Goal: Task Accomplishment & Management: Use online tool/utility

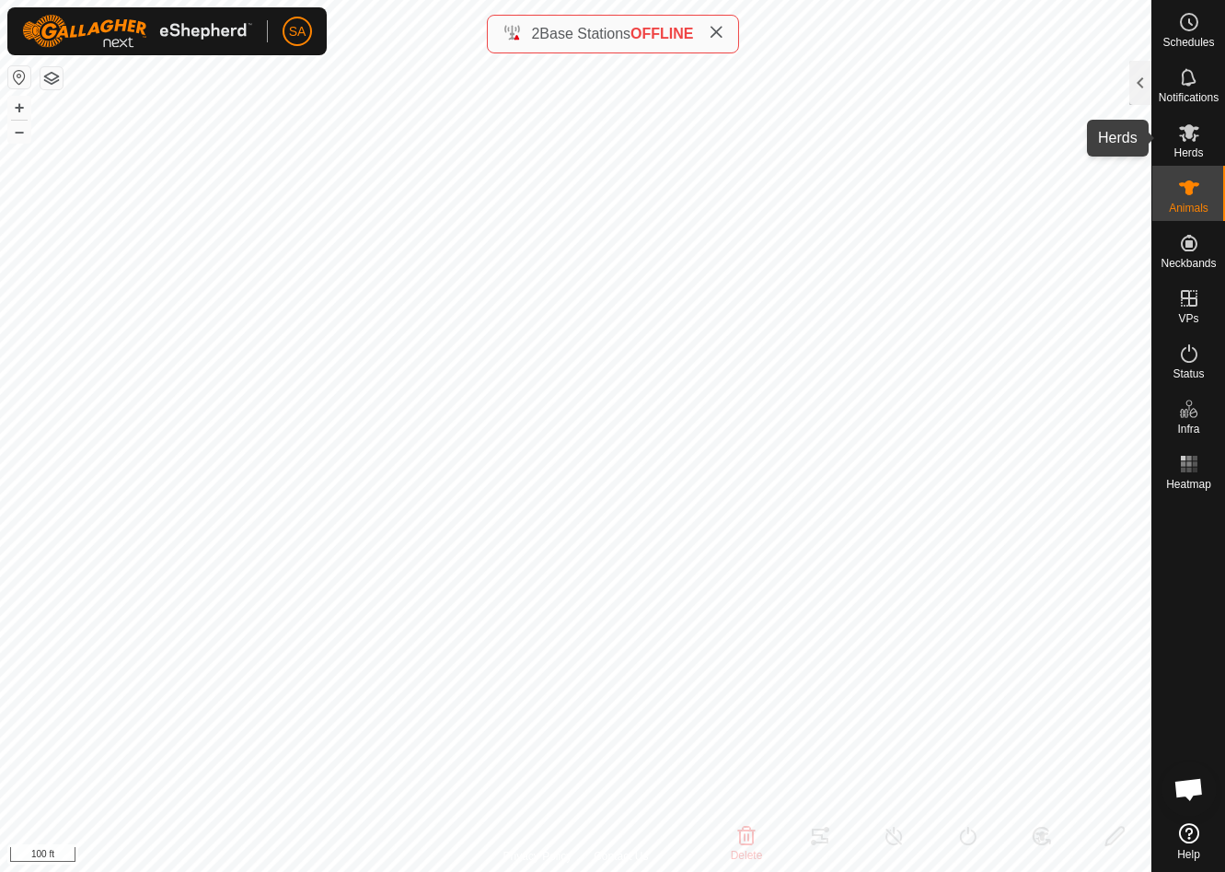
click at [1190, 142] on icon at bounding box center [1189, 132] width 22 height 22
click at [1142, 75] on div at bounding box center [1140, 83] width 22 height 44
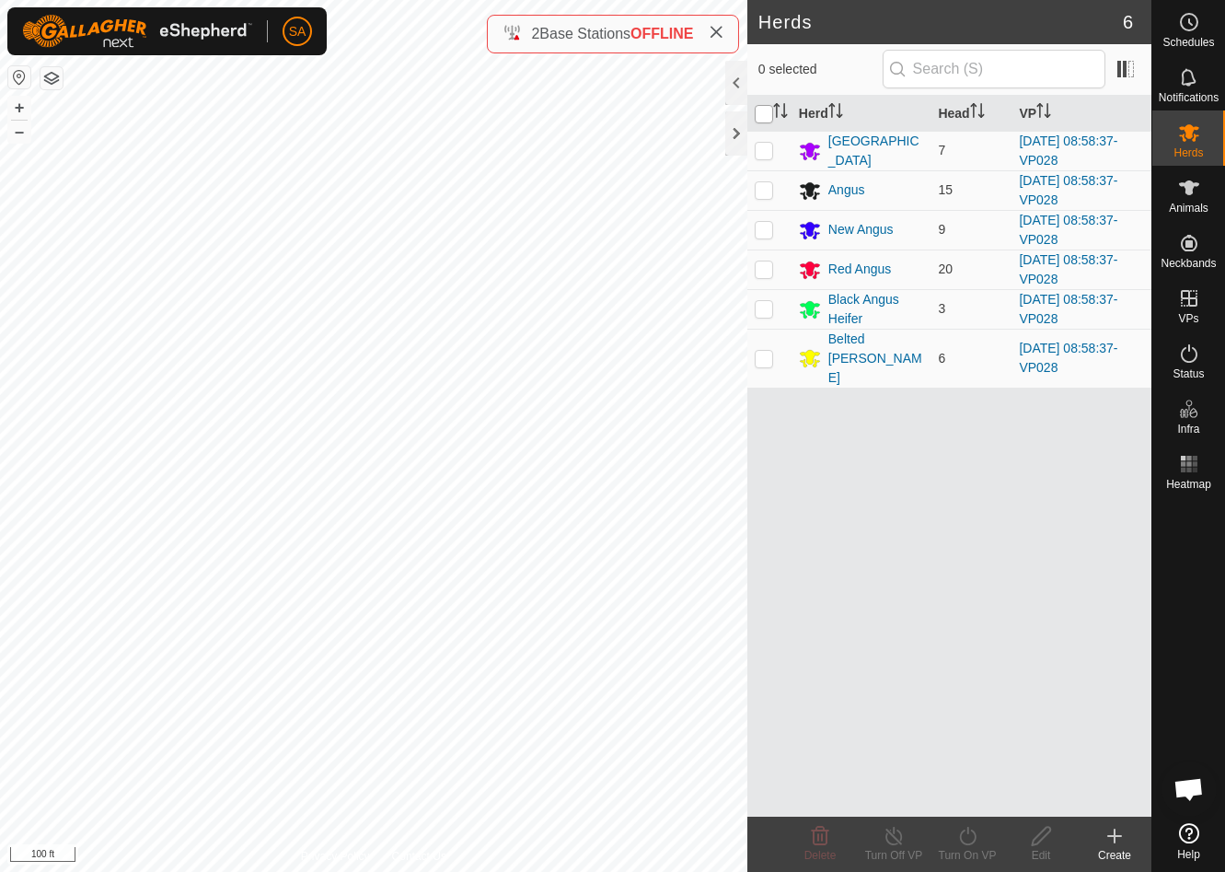
click at [763, 110] on input "checkbox" at bounding box center [764, 114] width 18 height 18
checkbox input "true"
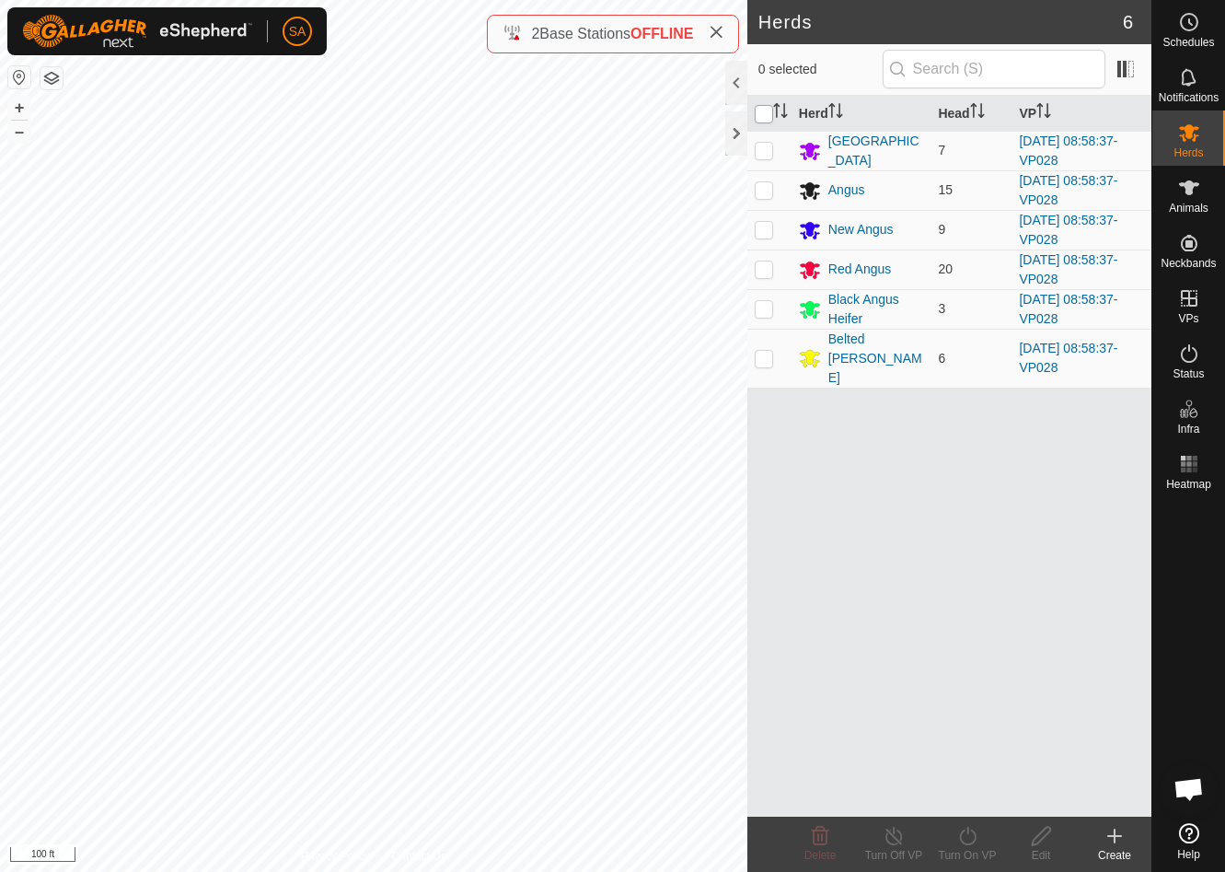
checkbox input "true"
click at [966, 838] on icon at bounding box center [967, 836] width 23 height 22
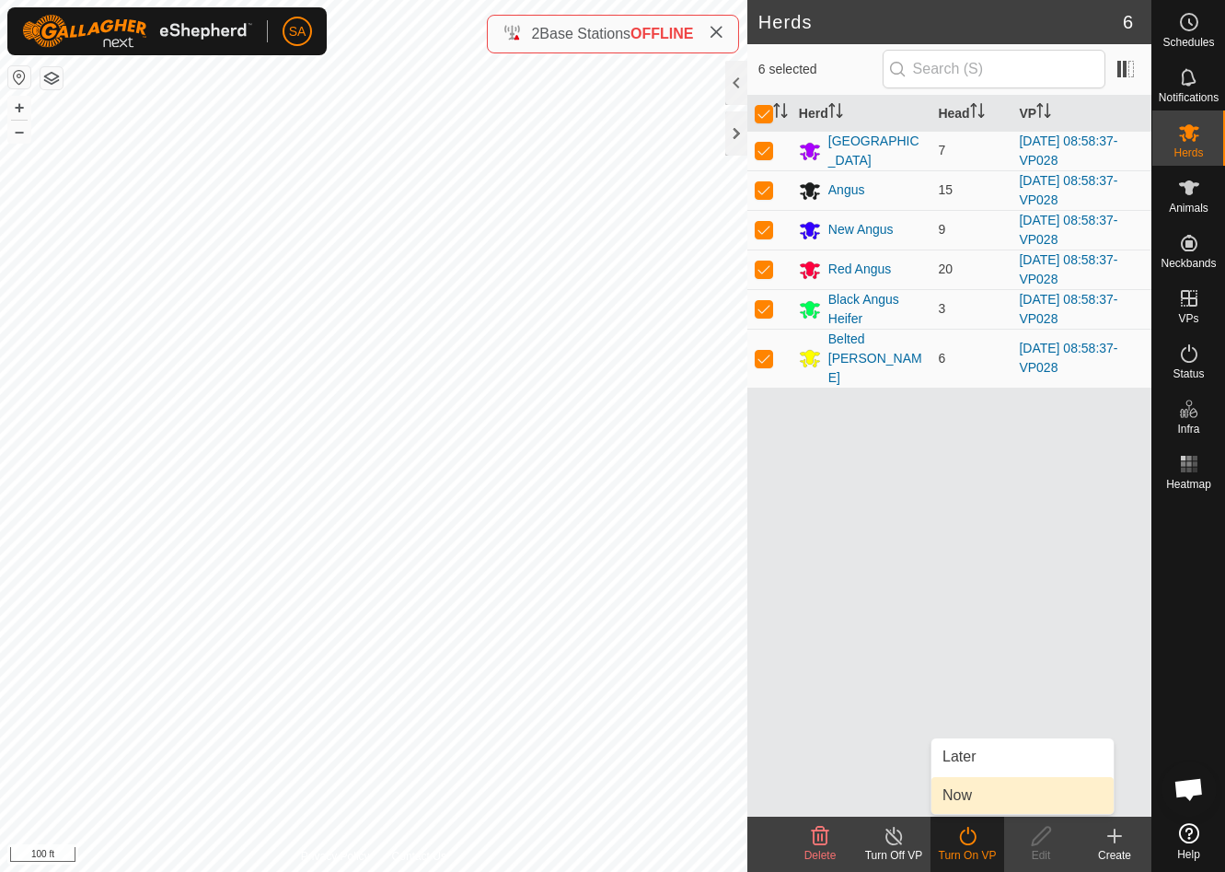
click at [966, 788] on link "Now" at bounding box center [1022, 795] width 182 height 37
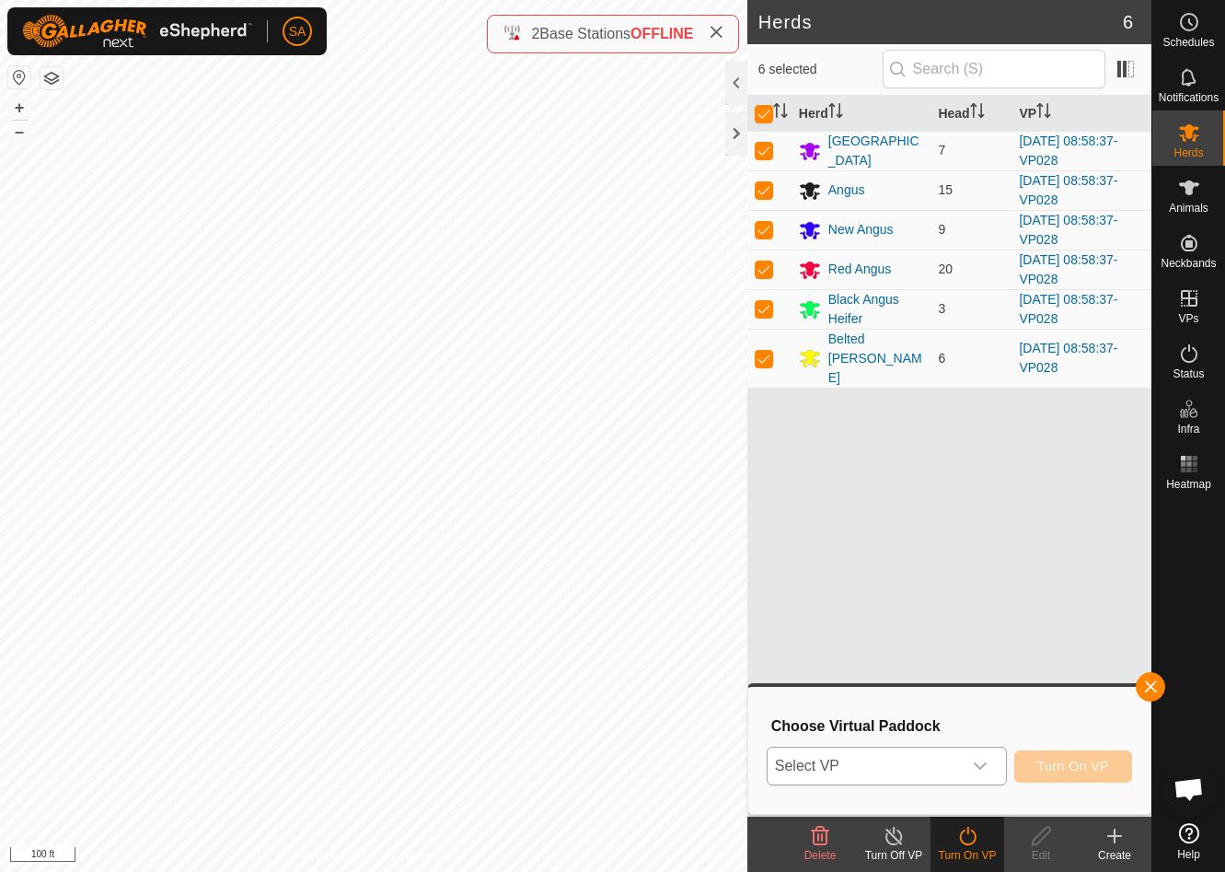
click at [980, 764] on icon "dropdown trigger" at bounding box center [980, 765] width 15 height 15
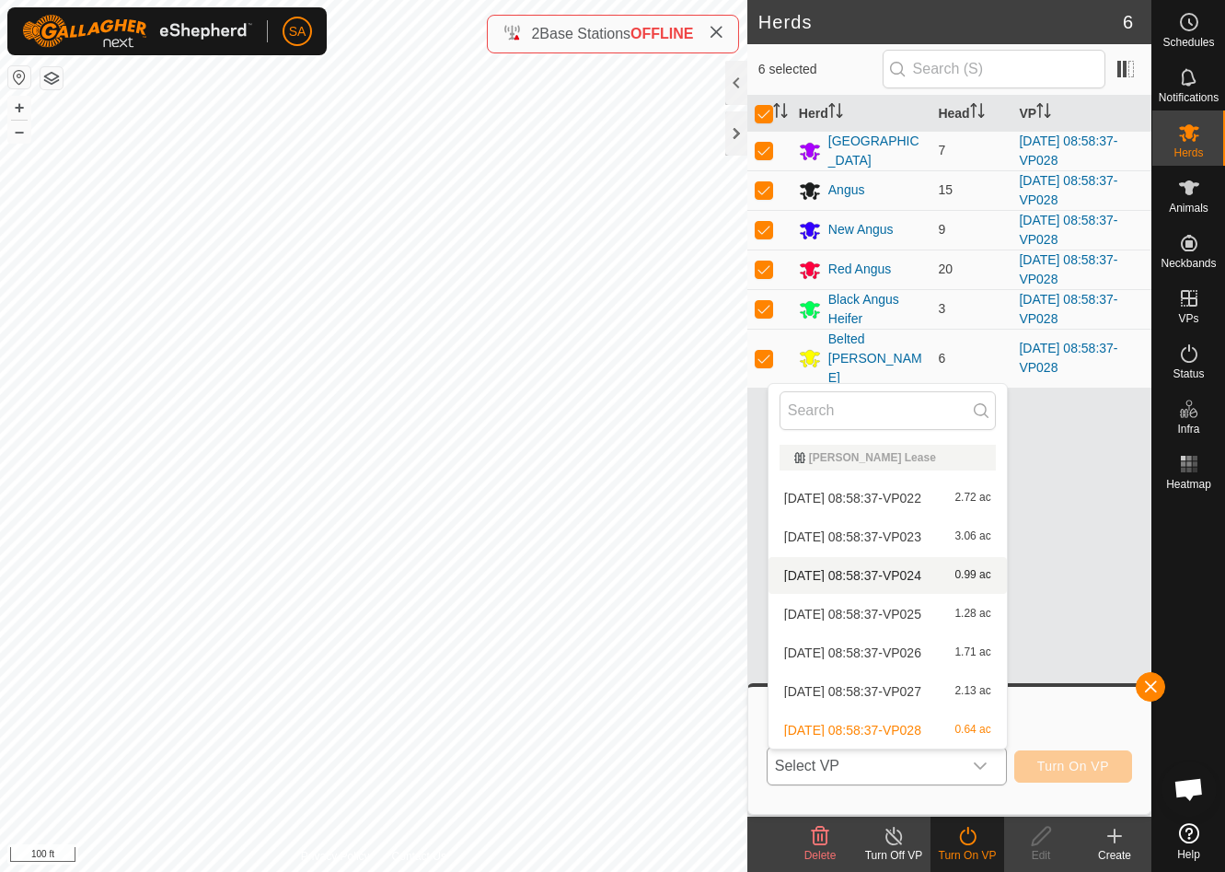
click at [979, 577] on li "2025-09-26 08:58:37-VP024 0.99 ac" at bounding box center [888, 575] width 238 height 37
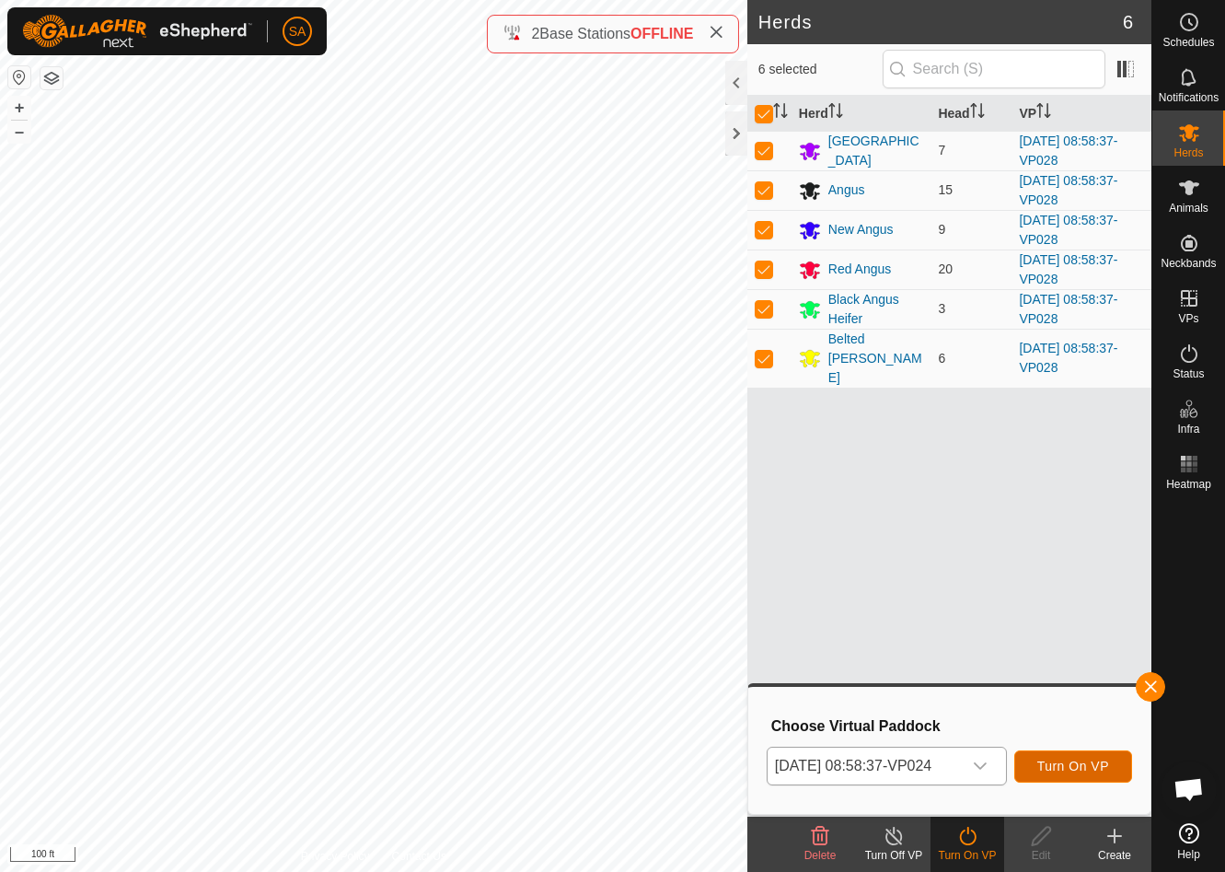
click at [1081, 766] on span "Turn On VP" at bounding box center [1073, 765] width 72 height 15
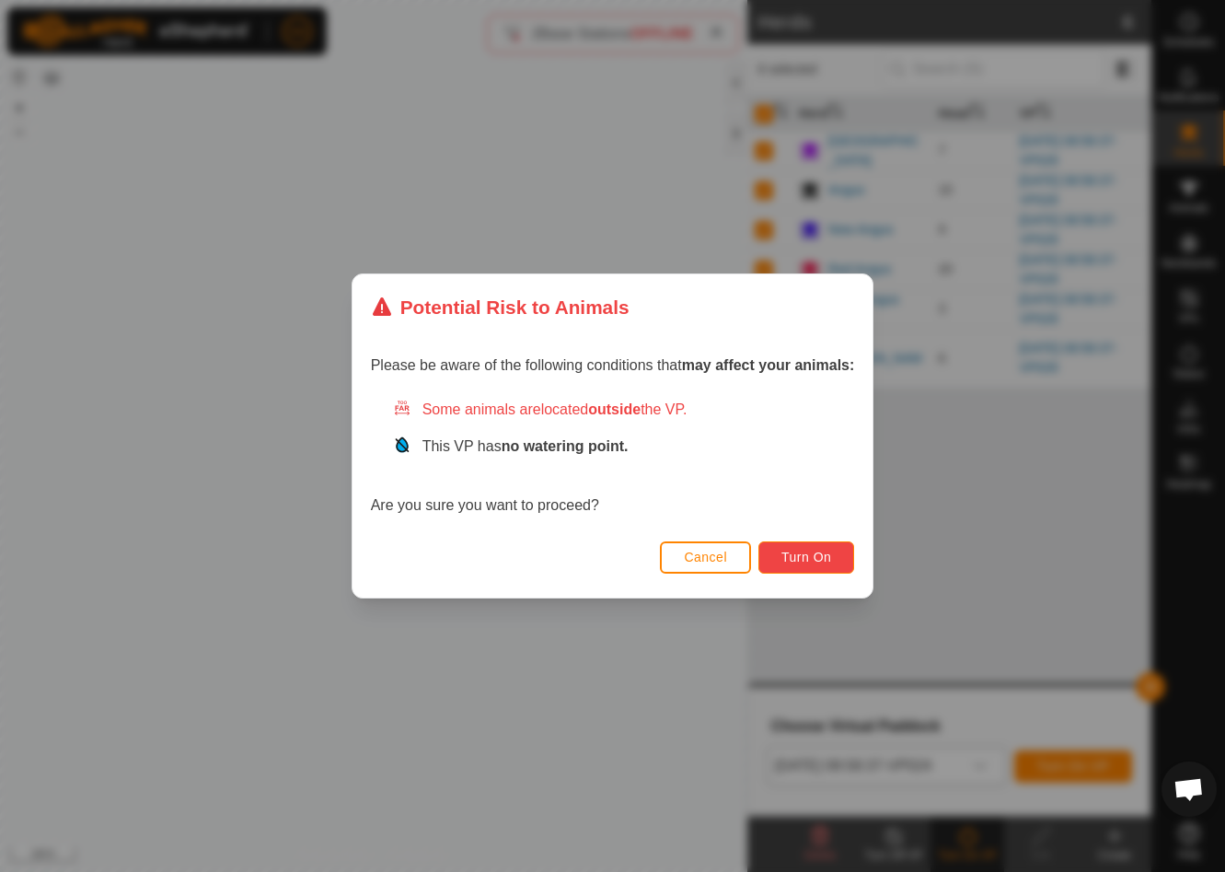
click at [822, 557] on span "Turn On" at bounding box center [806, 556] width 50 height 15
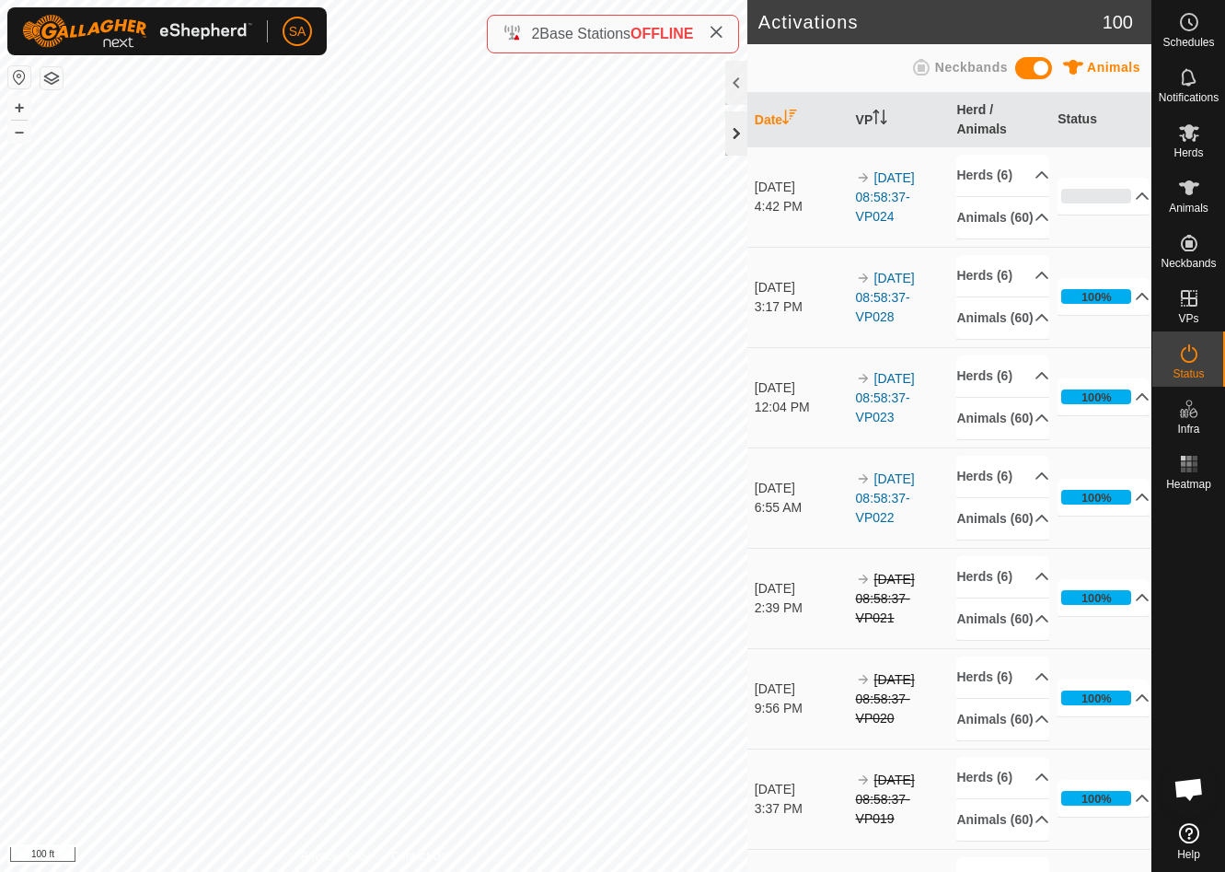
click at [736, 137] on div at bounding box center [736, 133] width 22 height 44
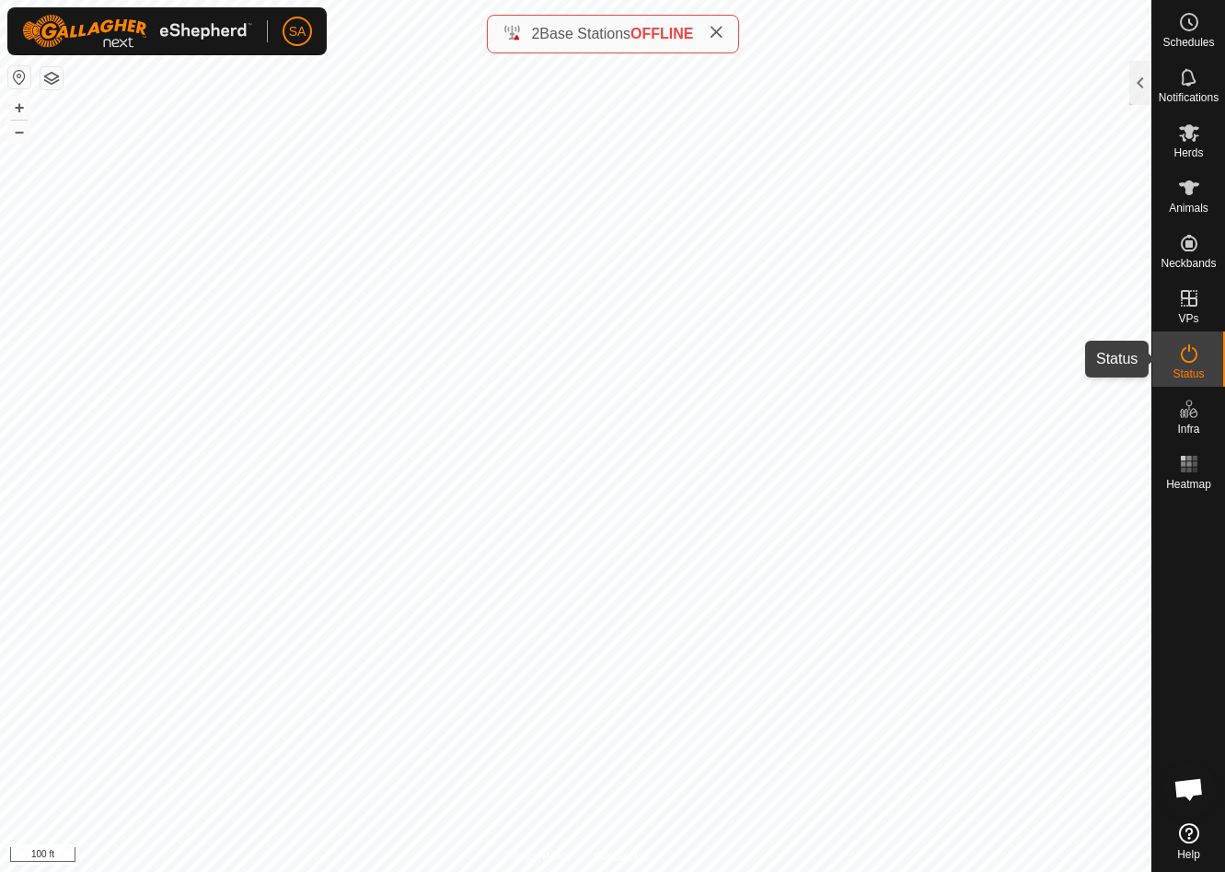
click at [1191, 359] on icon at bounding box center [1189, 353] width 22 height 22
click at [1135, 78] on div at bounding box center [1140, 83] width 22 height 44
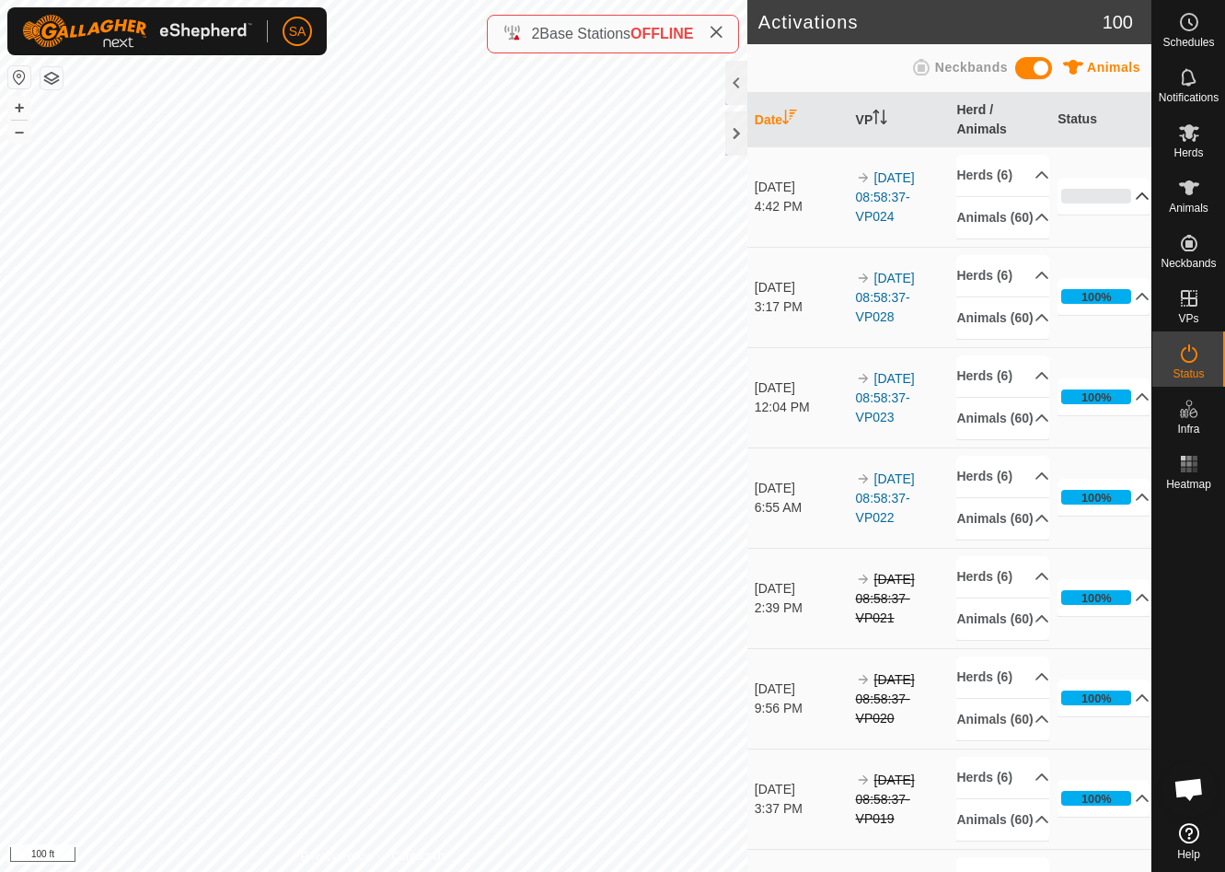
click at [1135, 210] on p-accordion-header "0%" at bounding box center [1104, 196] width 92 height 37
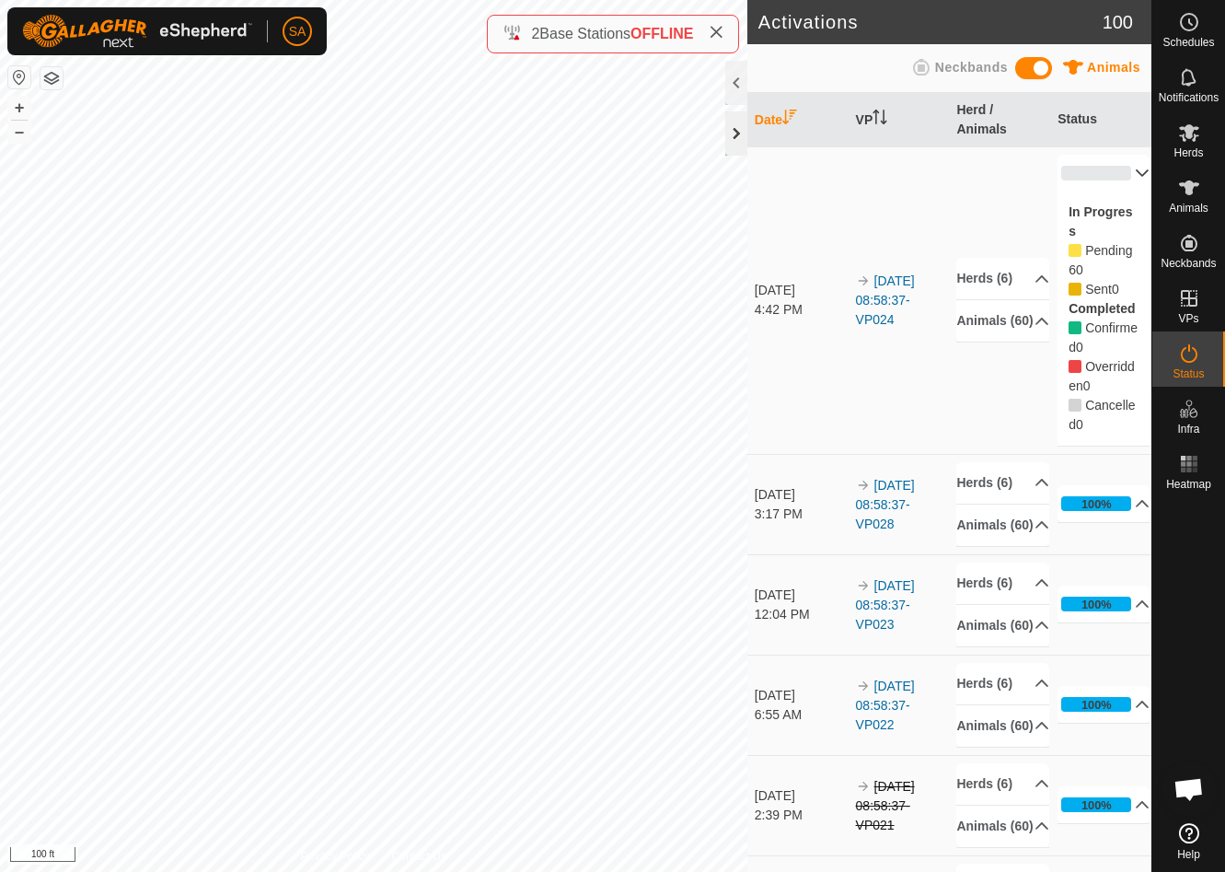
click at [739, 129] on div at bounding box center [736, 133] width 22 height 44
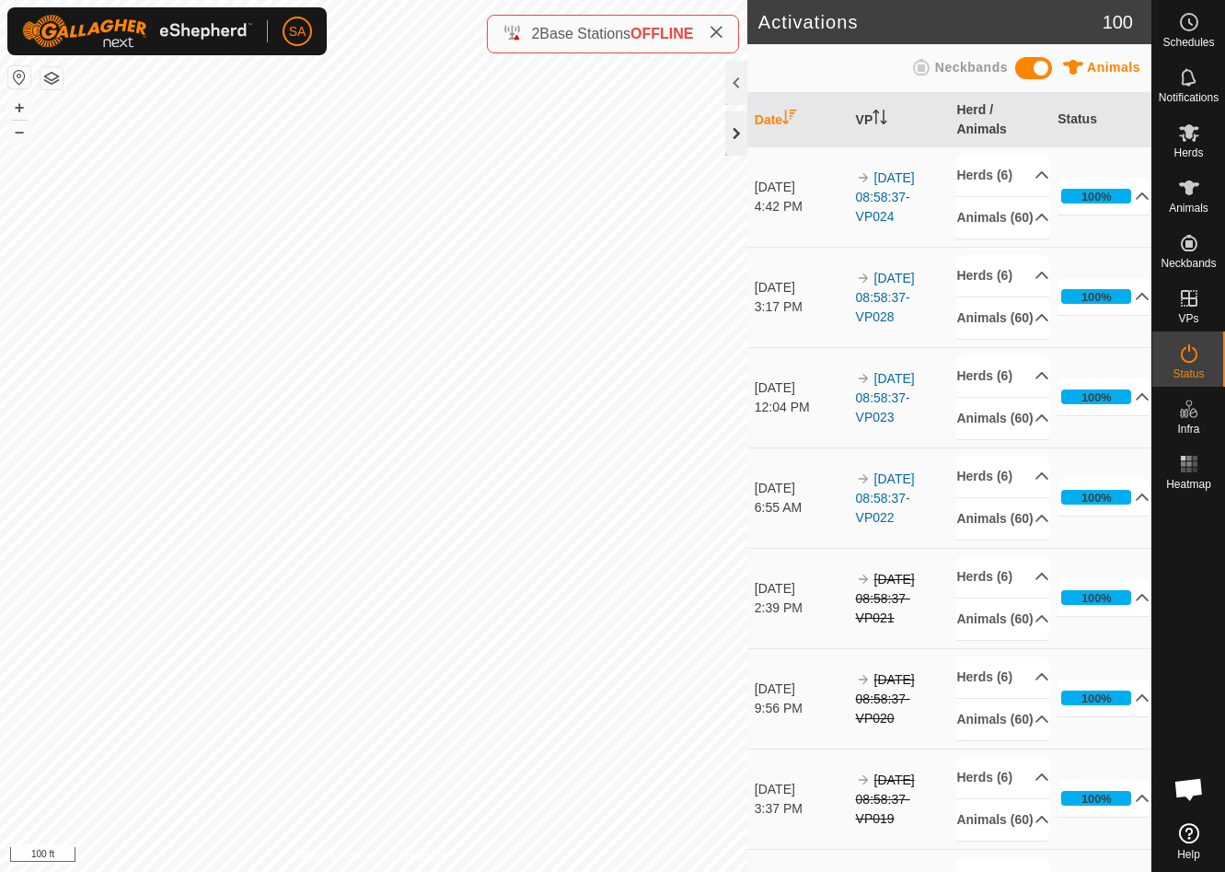
click at [737, 133] on div at bounding box center [736, 133] width 22 height 44
